Goal: Purchase product/service

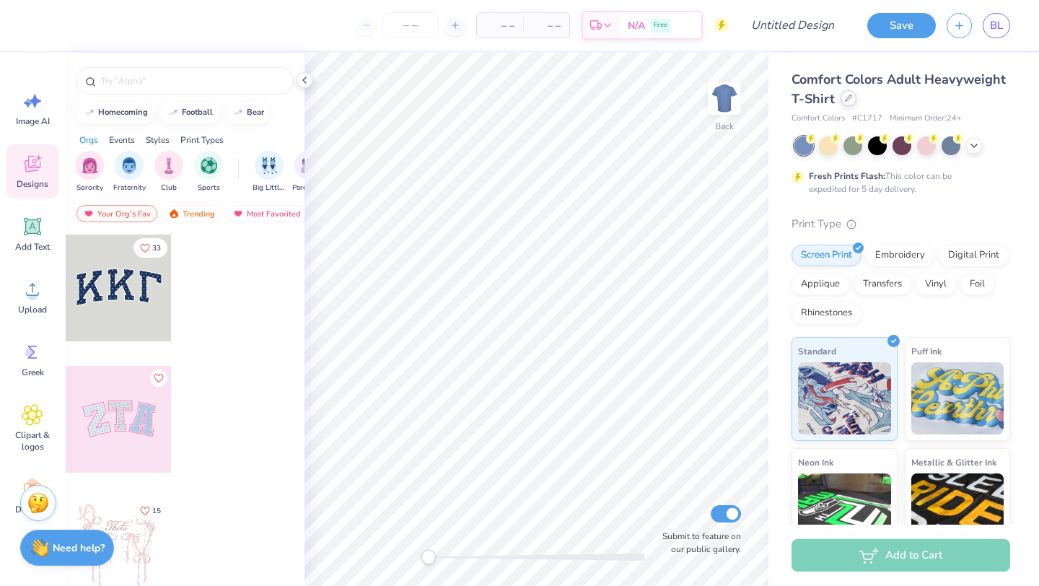
click at [846, 100] on icon at bounding box center [848, 98] width 7 height 7
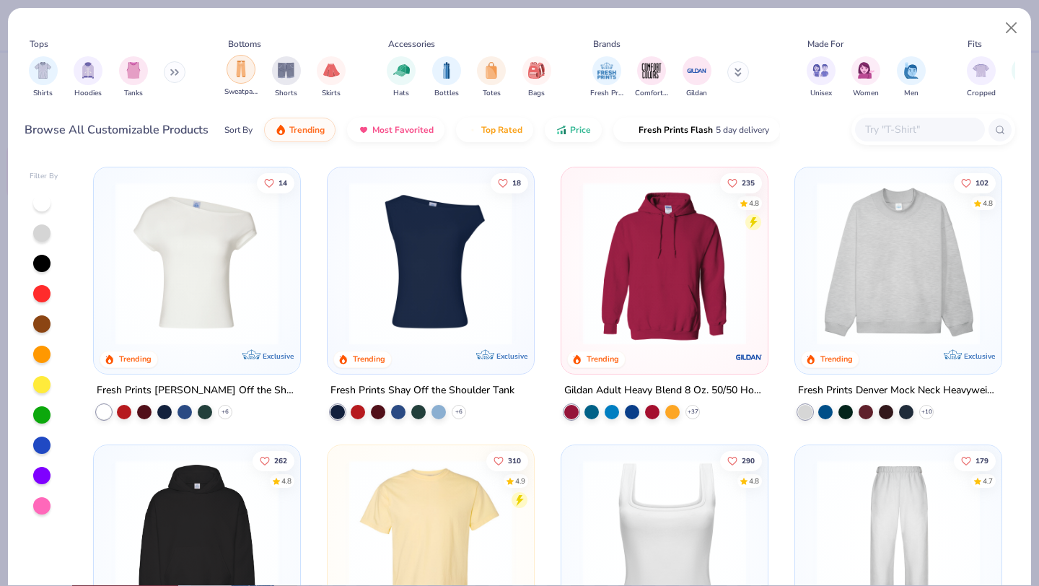
click at [232, 79] on div "filter for Sweatpants" at bounding box center [241, 69] width 29 height 29
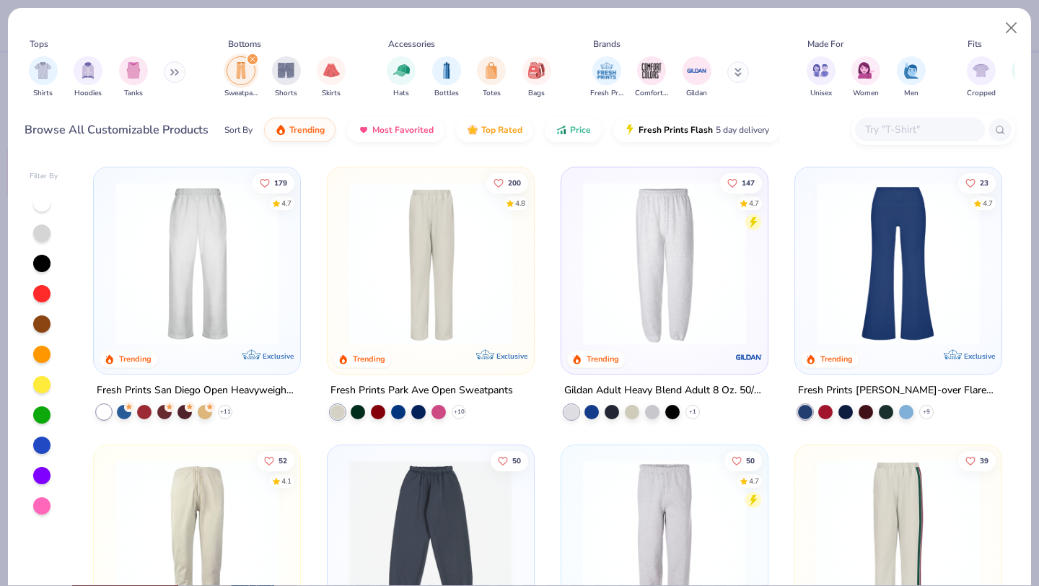
click at [241, 289] on img at bounding box center [197, 263] width 178 height 163
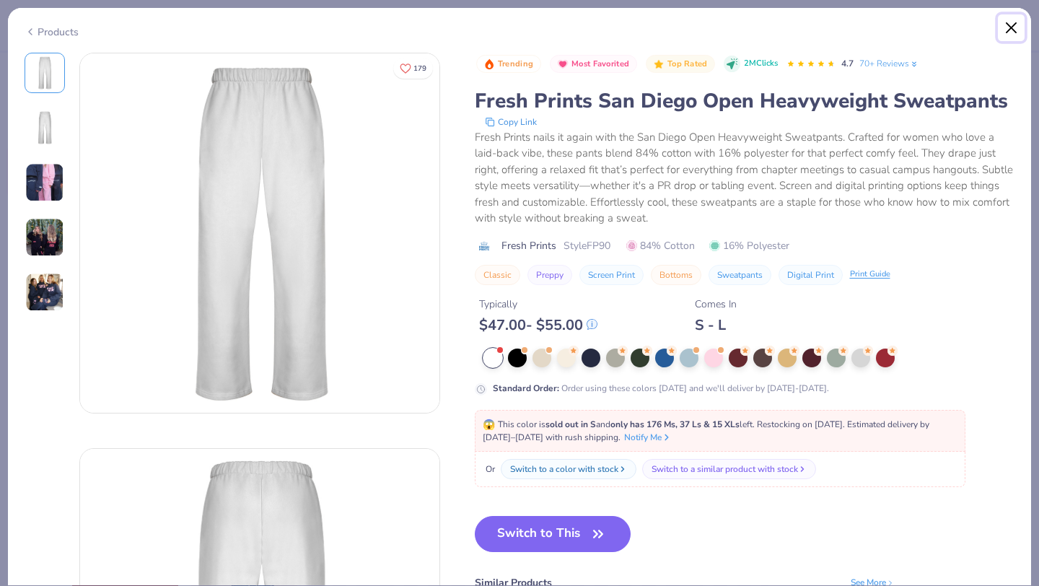
click at [1012, 37] on button "Close" at bounding box center [1011, 27] width 27 height 27
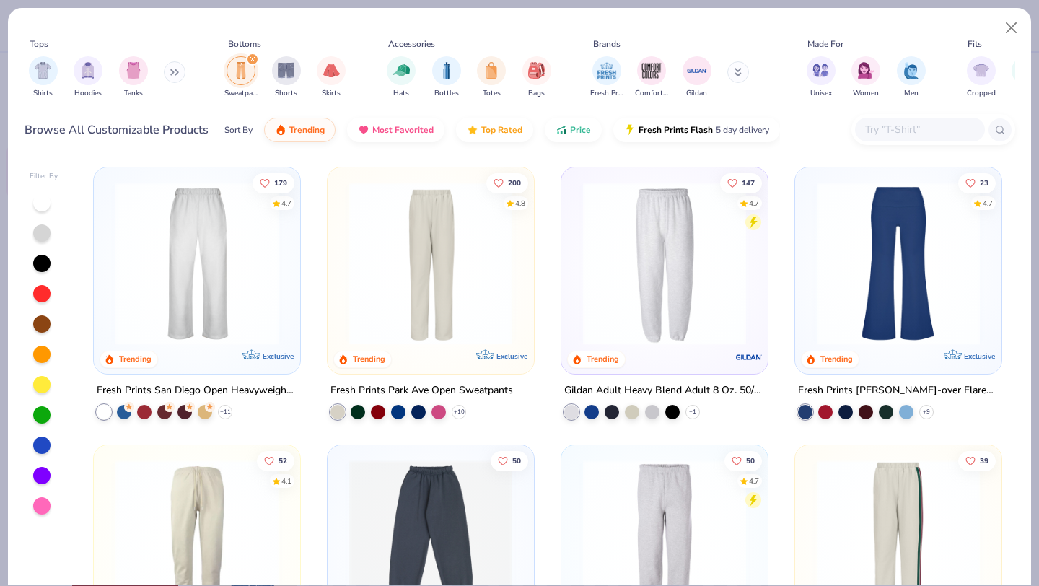
click at [694, 248] on img at bounding box center [665, 263] width 178 height 163
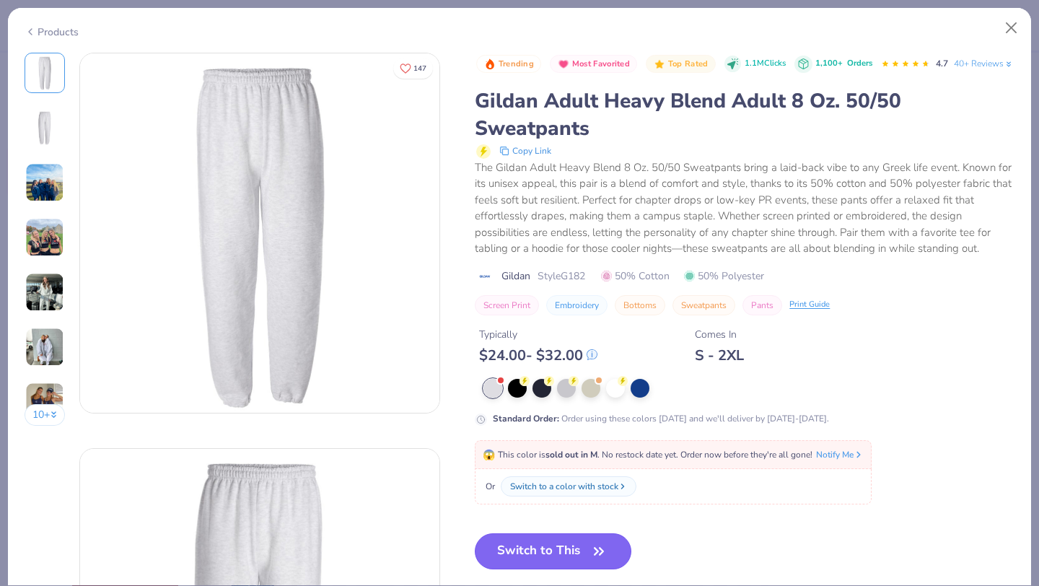
click at [570, 569] on button "Switch to This" at bounding box center [553, 551] width 157 height 36
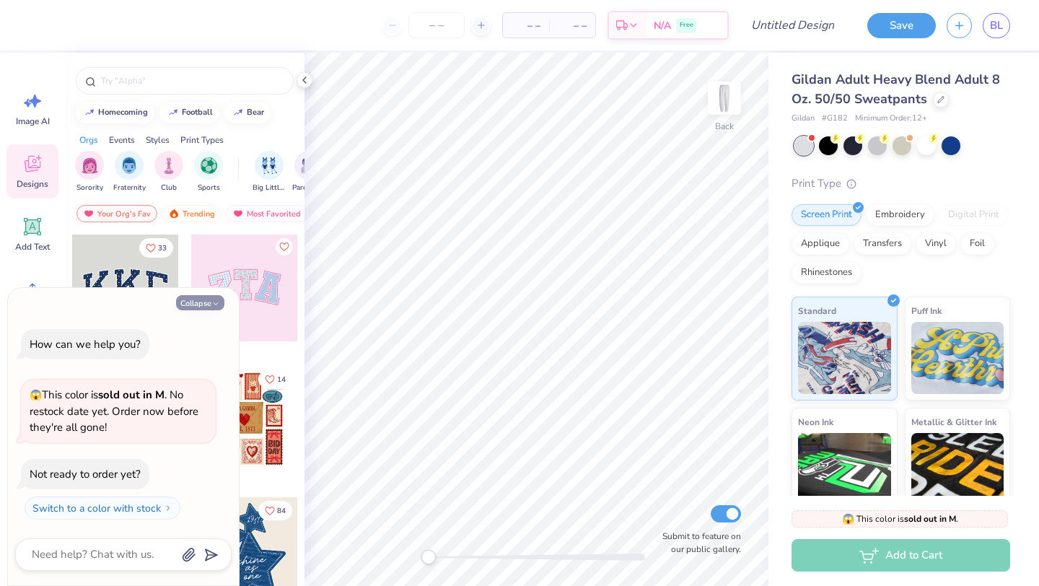
click at [198, 297] on button "Collapse" at bounding box center [200, 302] width 48 height 15
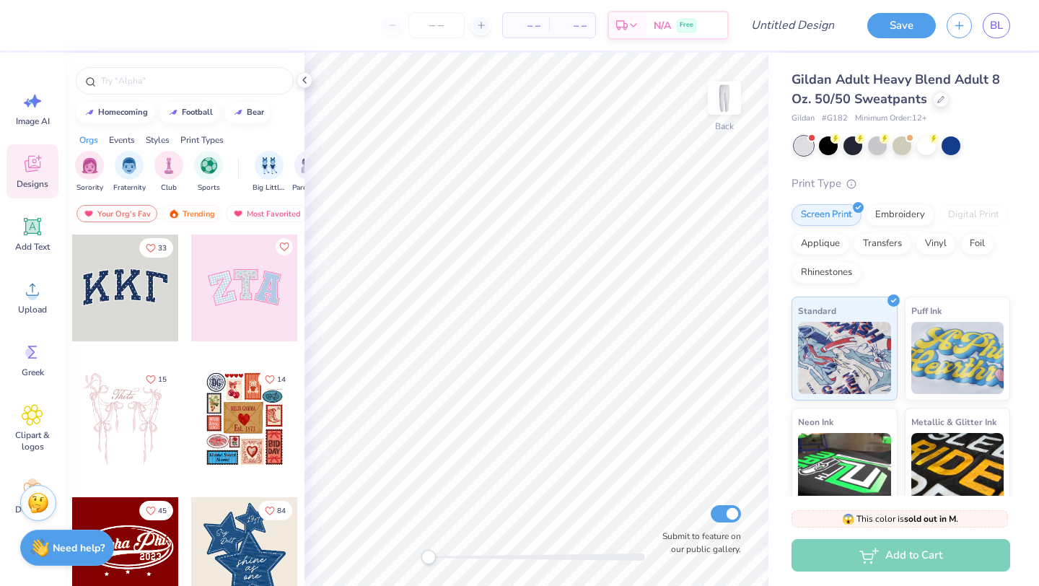
type textarea "x"
click at [13, 286] on div "Upload" at bounding box center [32, 297] width 52 height 54
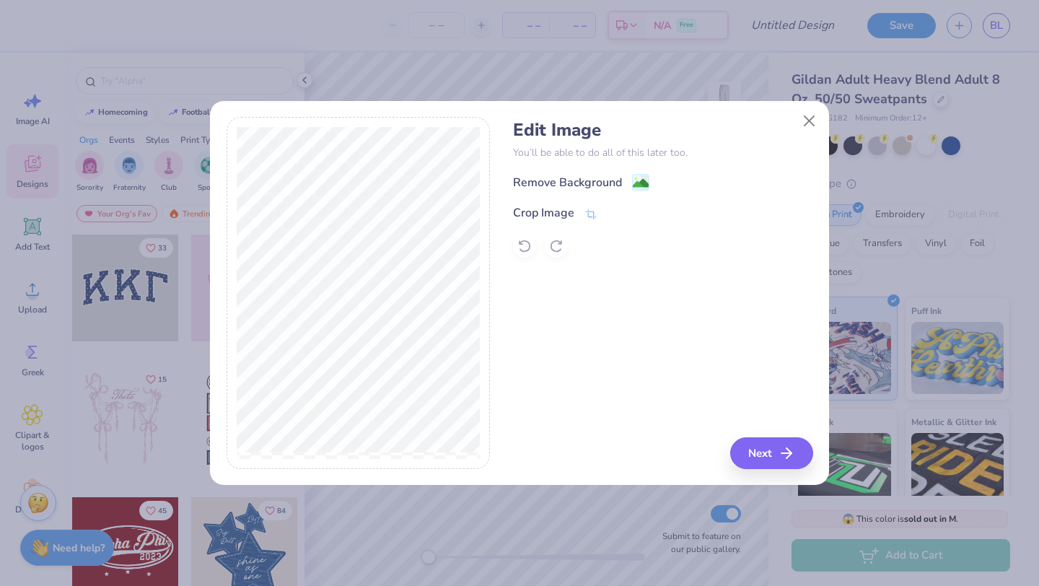
click at [586, 192] on div "Remove Background Crop Image" at bounding box center [662, 215] width 299 height 84
click at [587, 183] on div "Remove Background" at bounding box center [567, 183] width 109 height 17
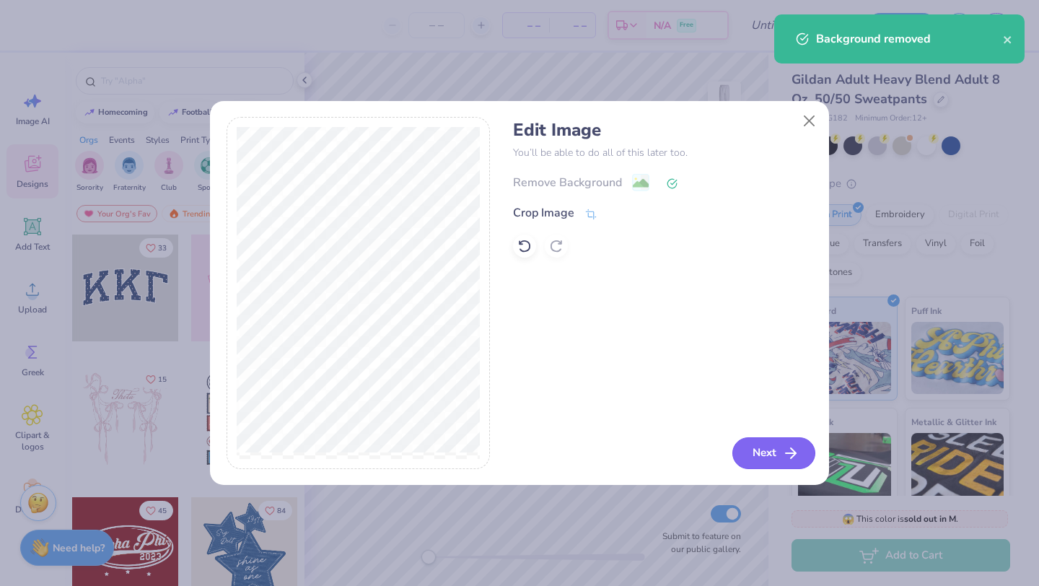
click at [770, 450] on button "Next" at bounding box center [773, 453] width 83 height 32
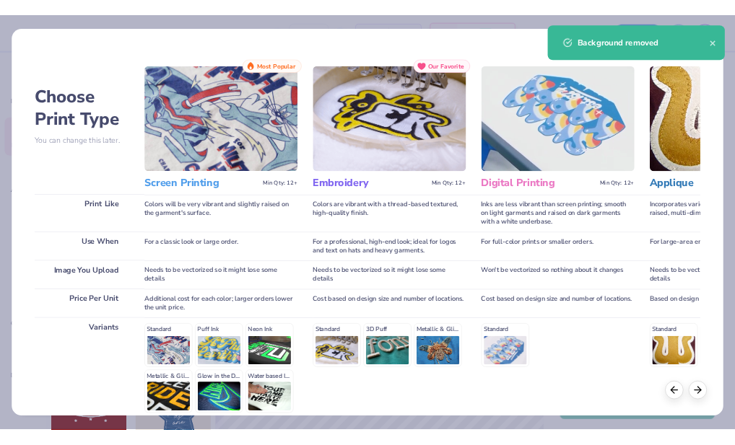
scroll to position [133, 0]
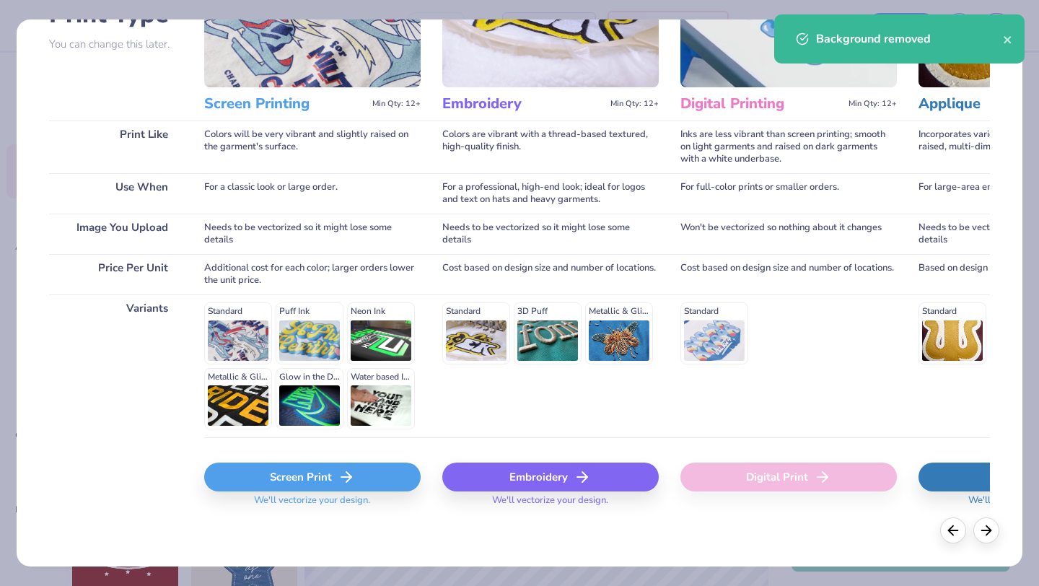
click at [388, 478] on div "Screen Print" at bounding box center [312, 477] width 216 height 29
